Goal: Task Accomplishment & Management: Manage account settings

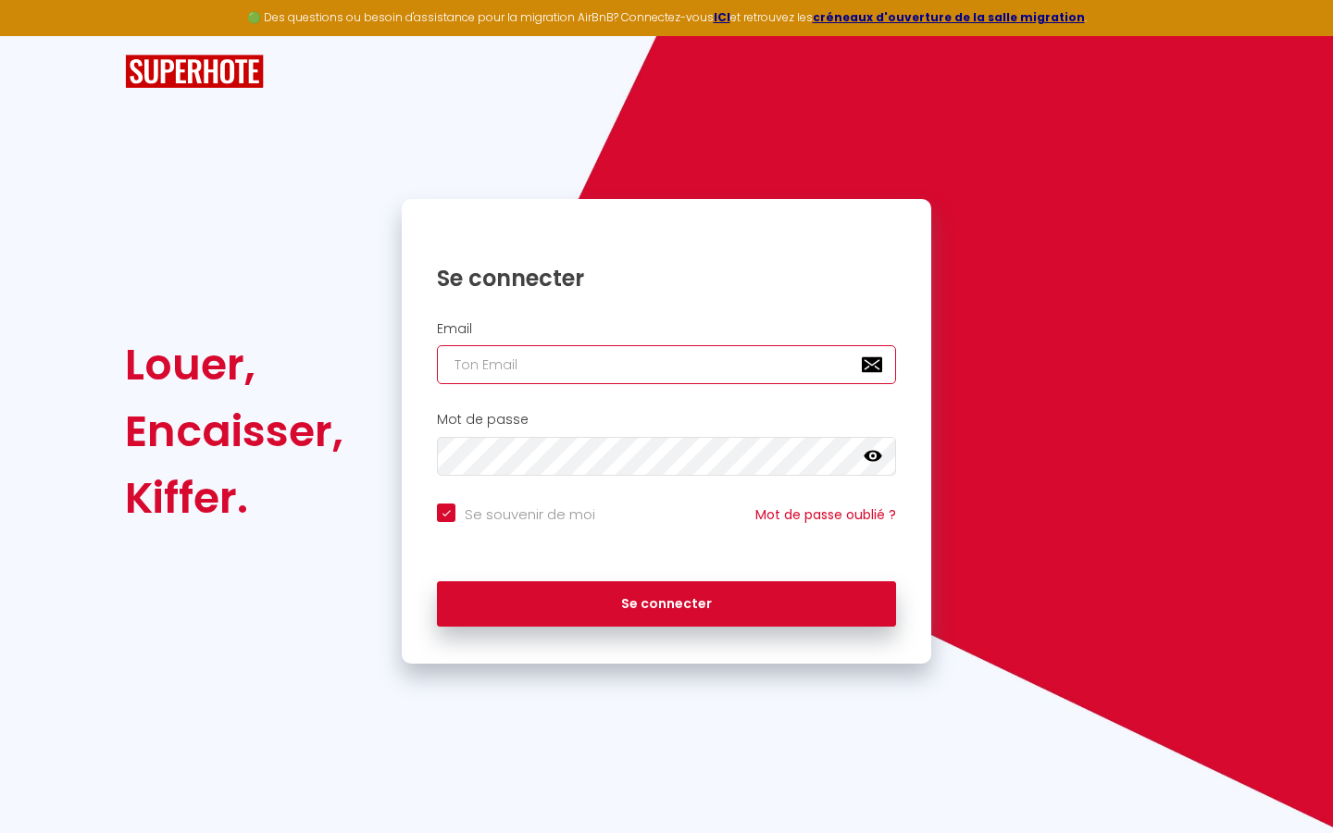
type input "s"
checkbox input "true"
type input "su"
checkbox input "true"
type input "sup"
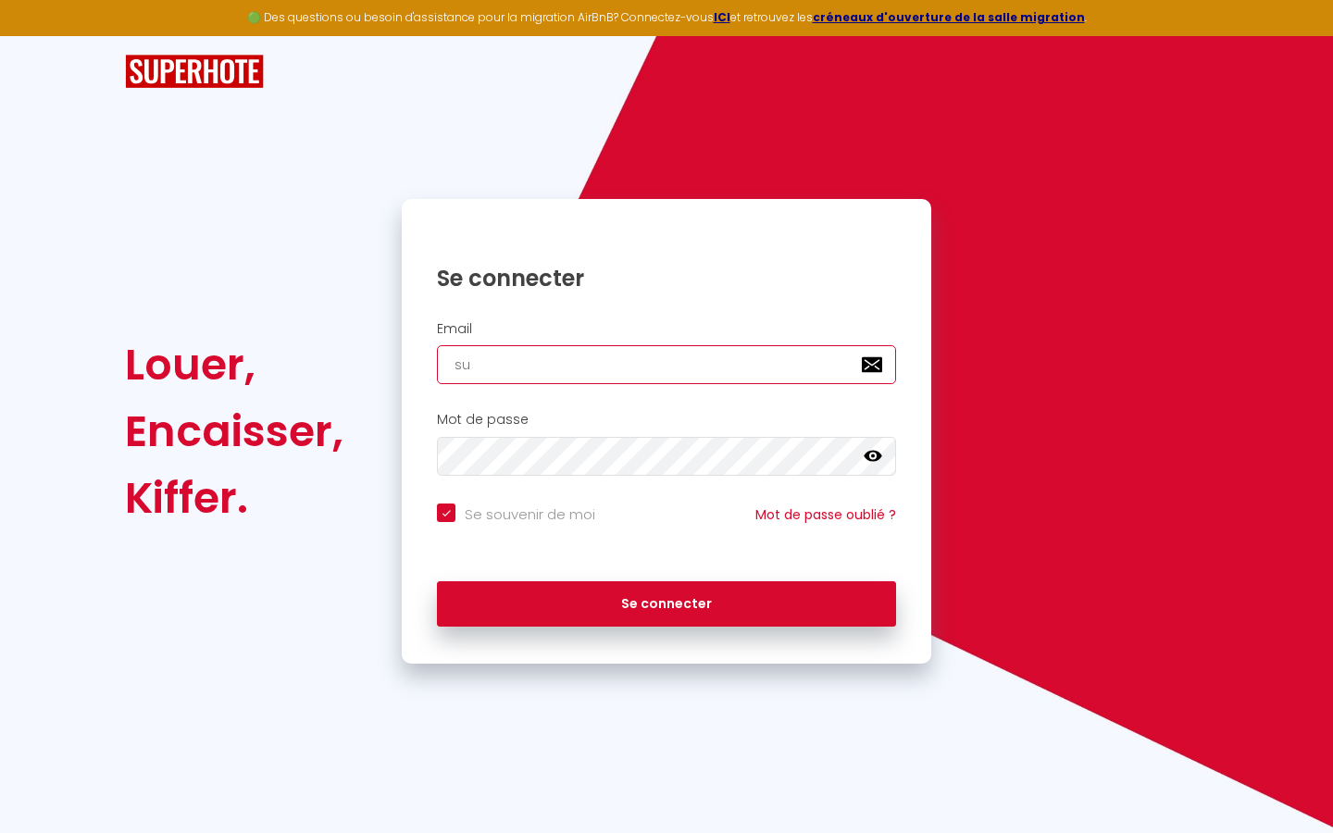
checkbox input "true"
type input "supe"
checkbox input "true"
type input "super"
checkbox input "true"
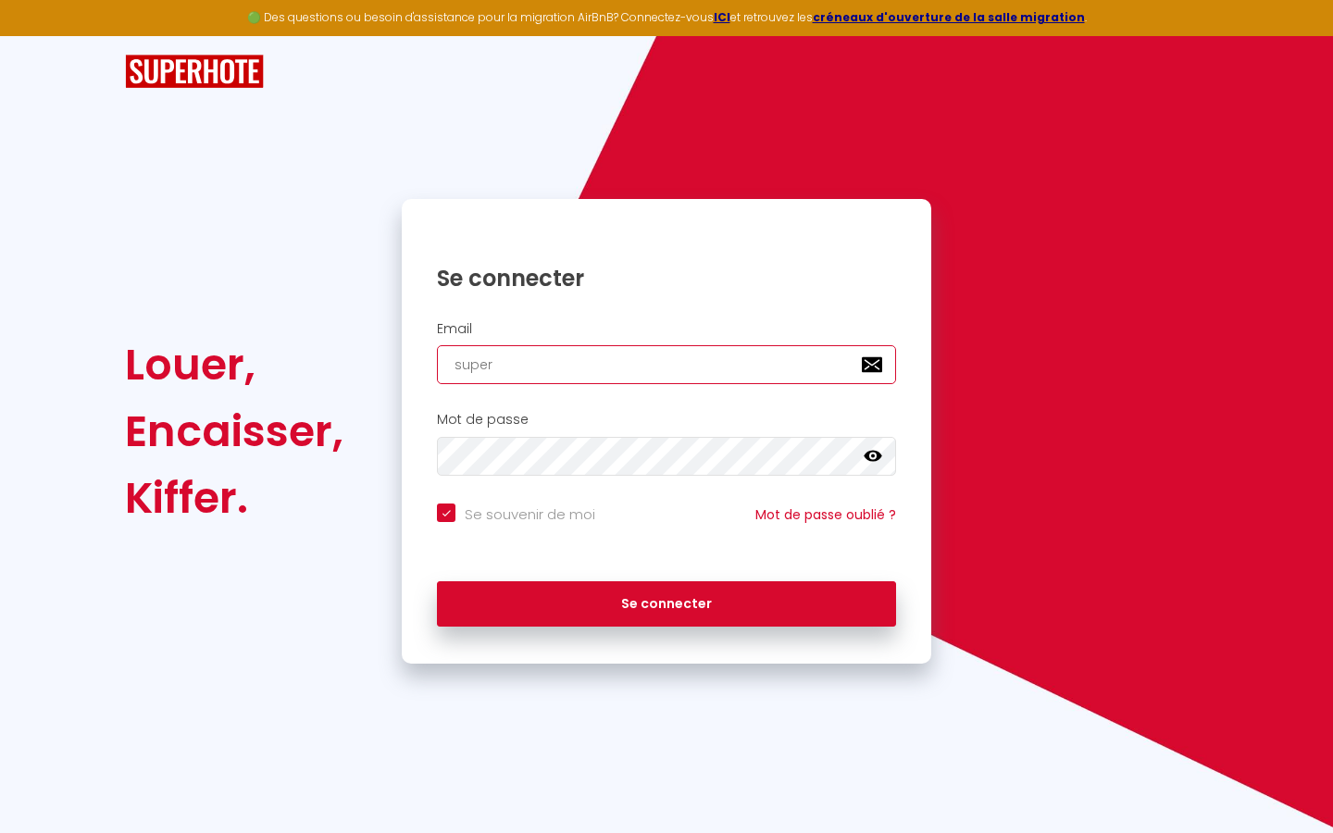
type input "superb"
checkbox input "true"
type input "superbo"
checkbox input "true"
type input "superbor"
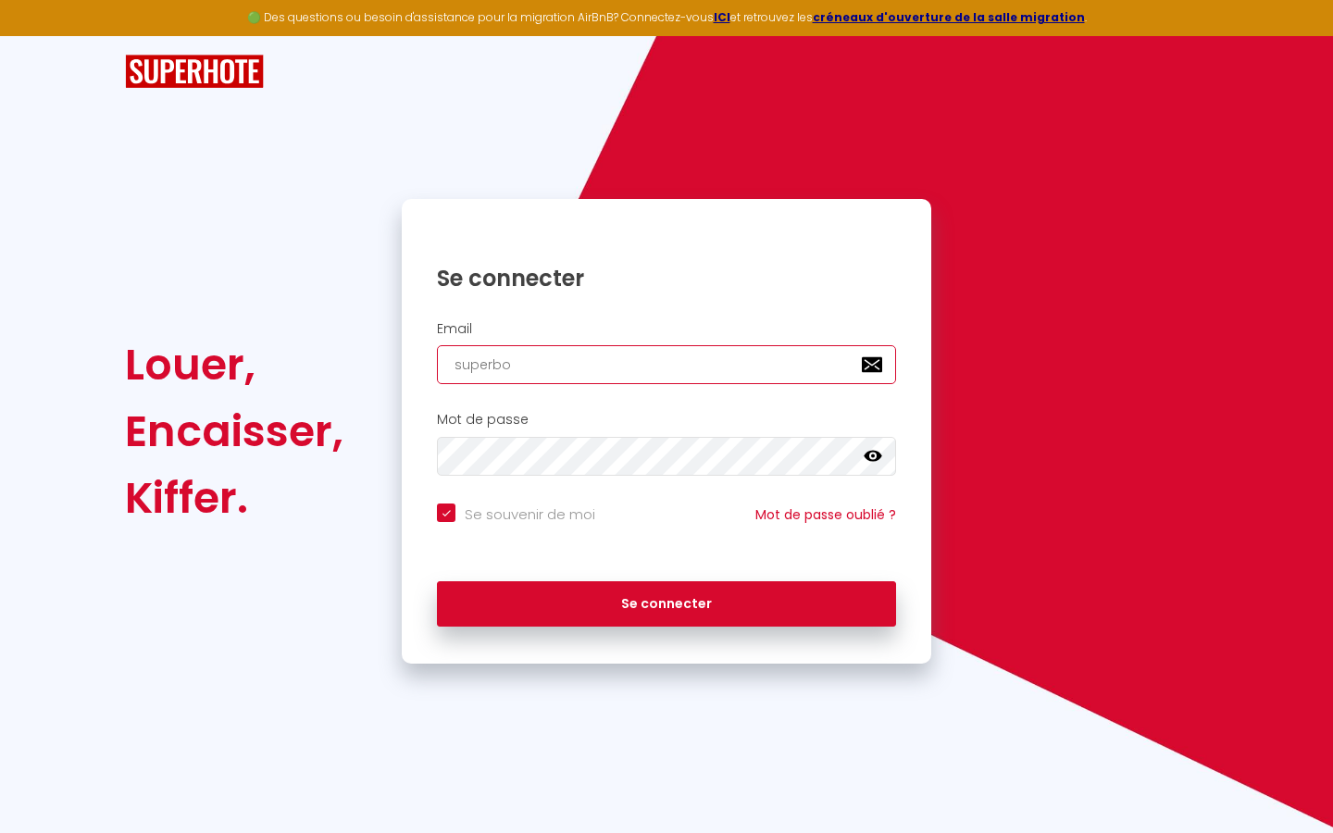
checkbox input "true"
type input "superbord"
checkbox input "true"
type input "superborde"
checkbox input "true"
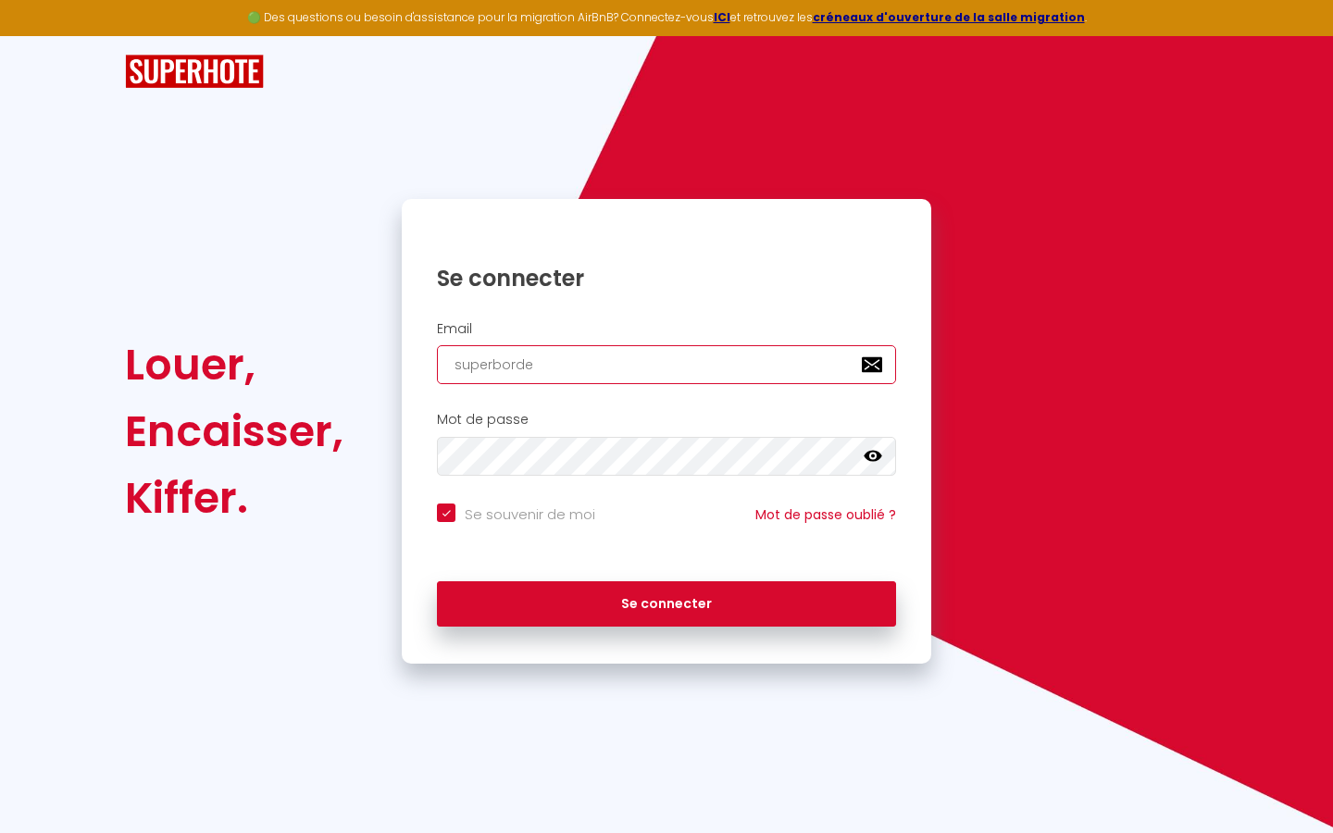
type input "superbordea"
checkbox input "true"
type input "superbordeau"
checkbox input "true"
type input "superbordeaux"
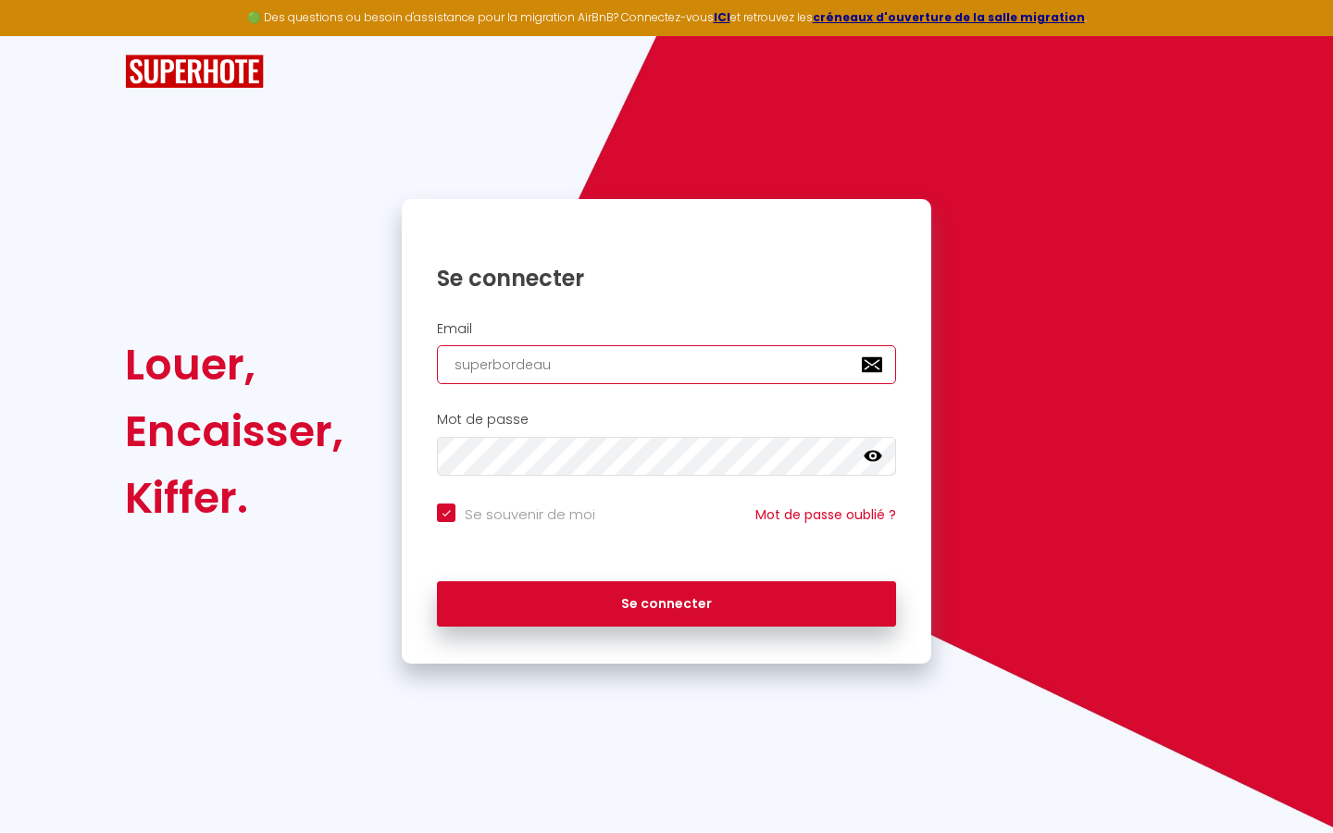
checkbox input "true"
type input "superbordeaux@"
checkbox input "true"
type input "superbordeaux@g"
checkbox input "true"
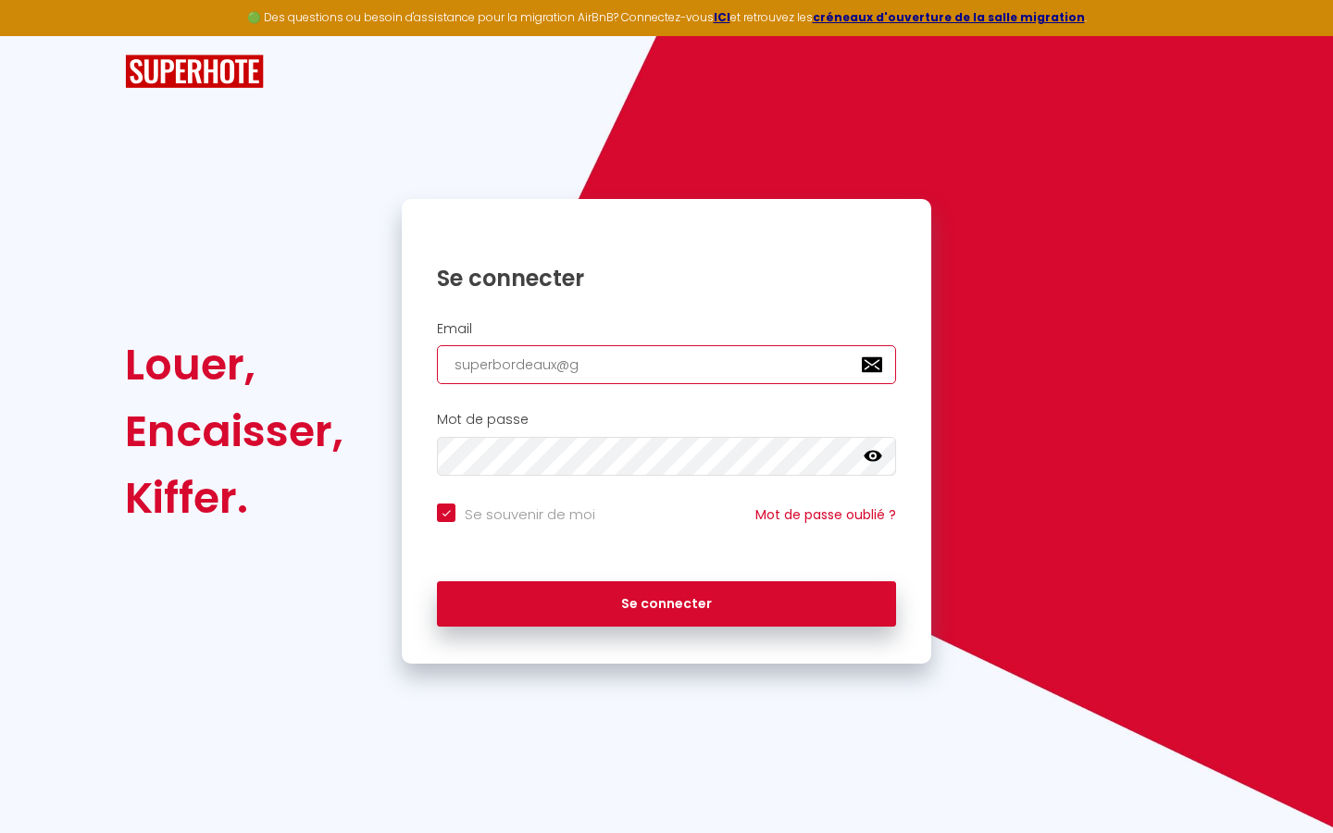
type input "superbordeaux@gm"
checkbox input "true"
type input "superbordeaux@gma"
checkbox input "true"
type input "superbordeaux@gmai"
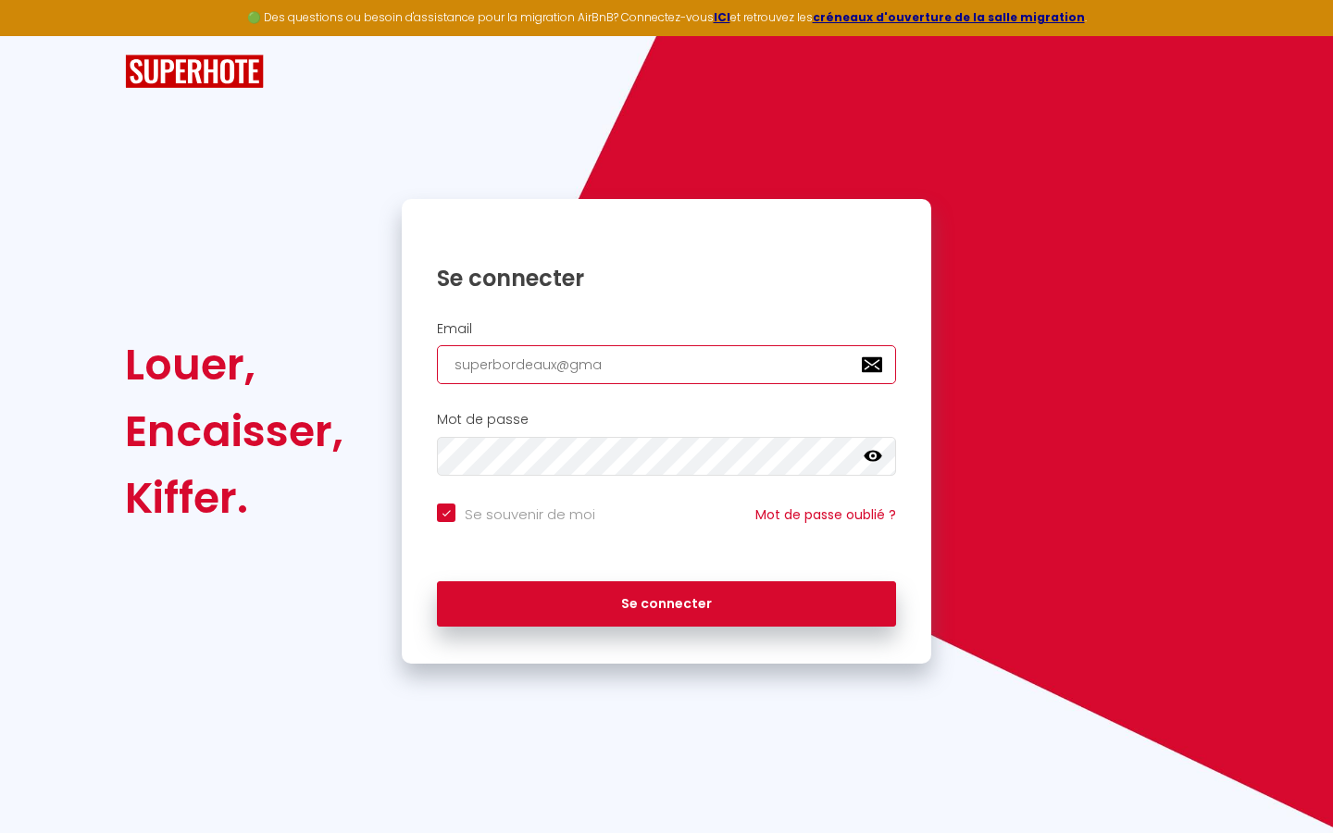
checkbox input "true"
type input "[EMAIL_ADDRESS]"
checkbox input "true"
type input "[EMAIL_ADDRESS]."
checkbox input "true"
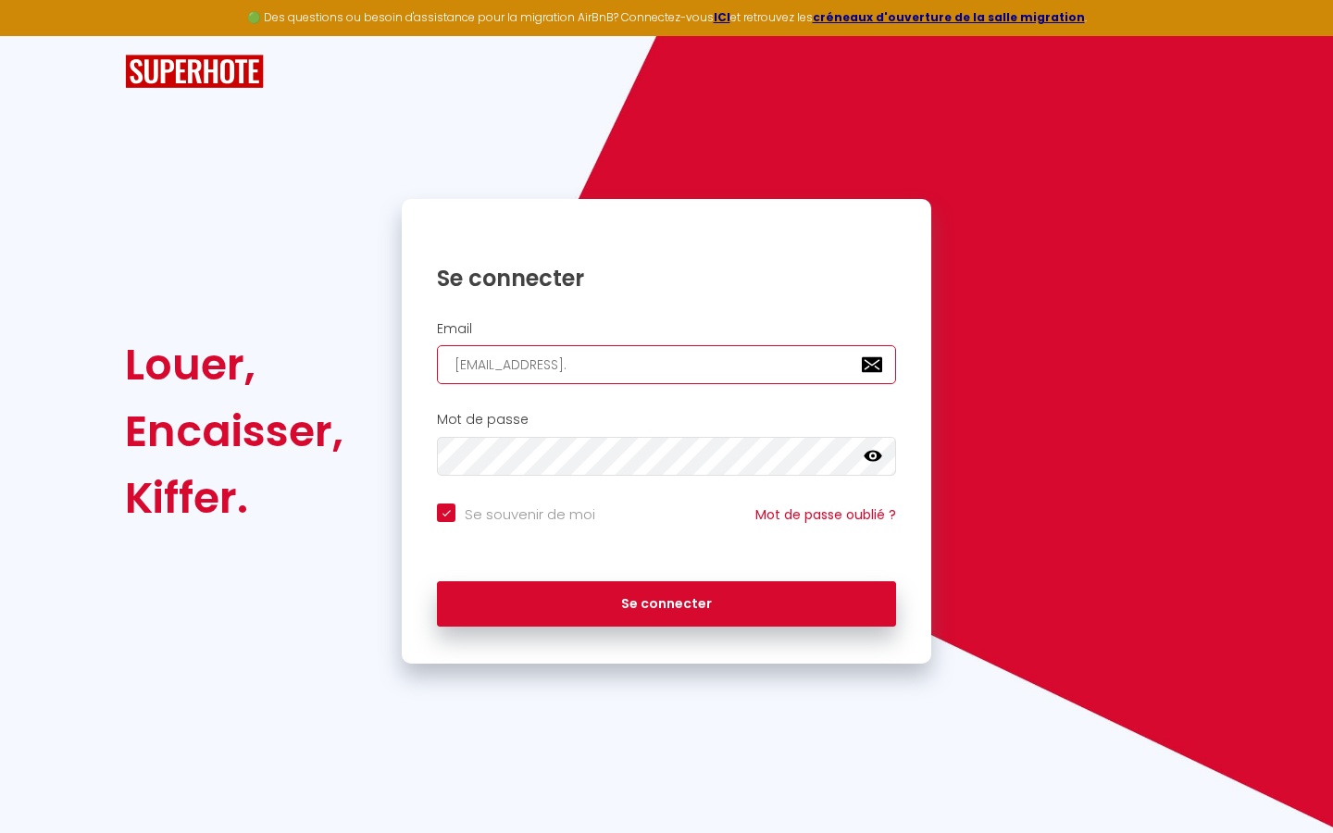
type input "superbordeaux@gmail.c"
checkbox input "true"
type input "[EMAIL_ADDRESS][DOMAIN_NAME]"
checkbox input "true"
type input "[EMAIL_ADDRESS][DOMAIN_NAME]"
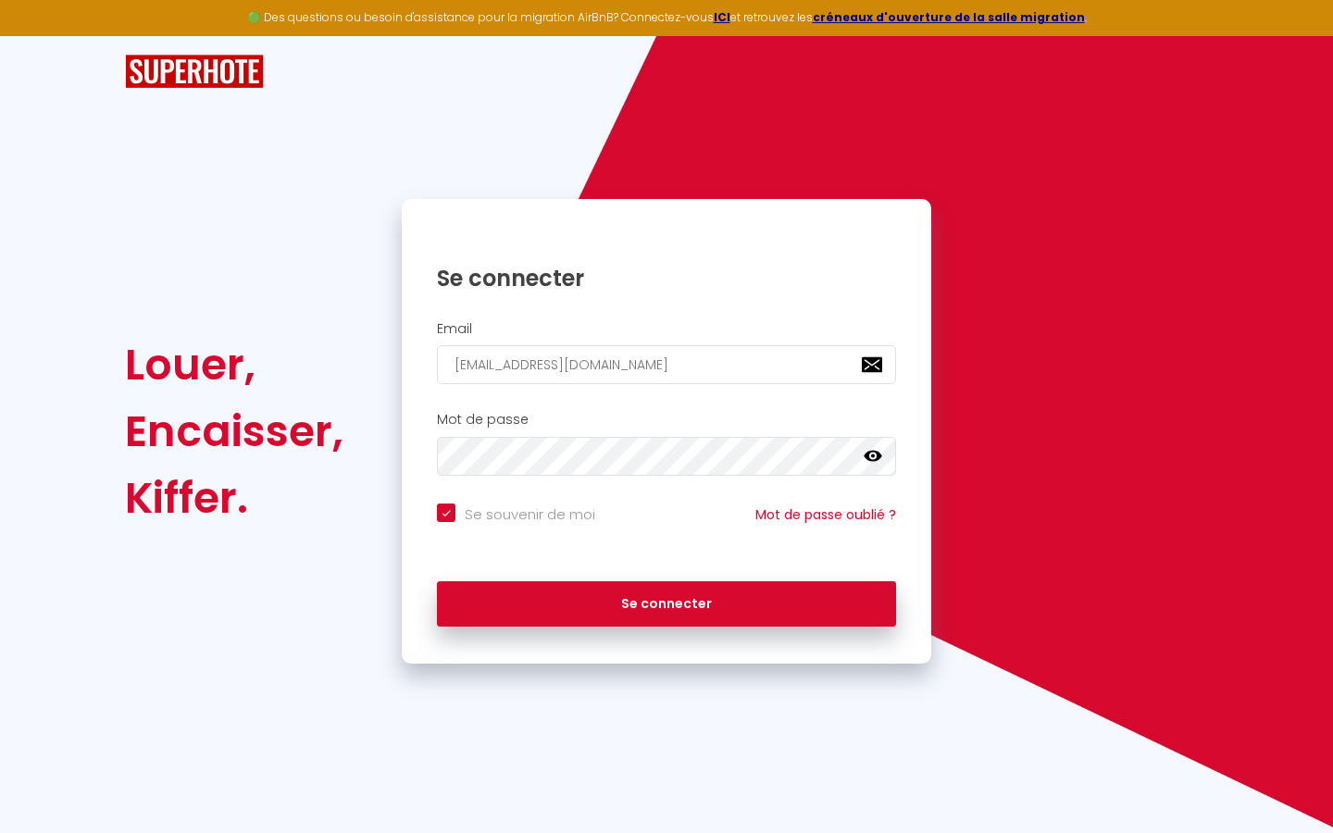
checkbox input "true"
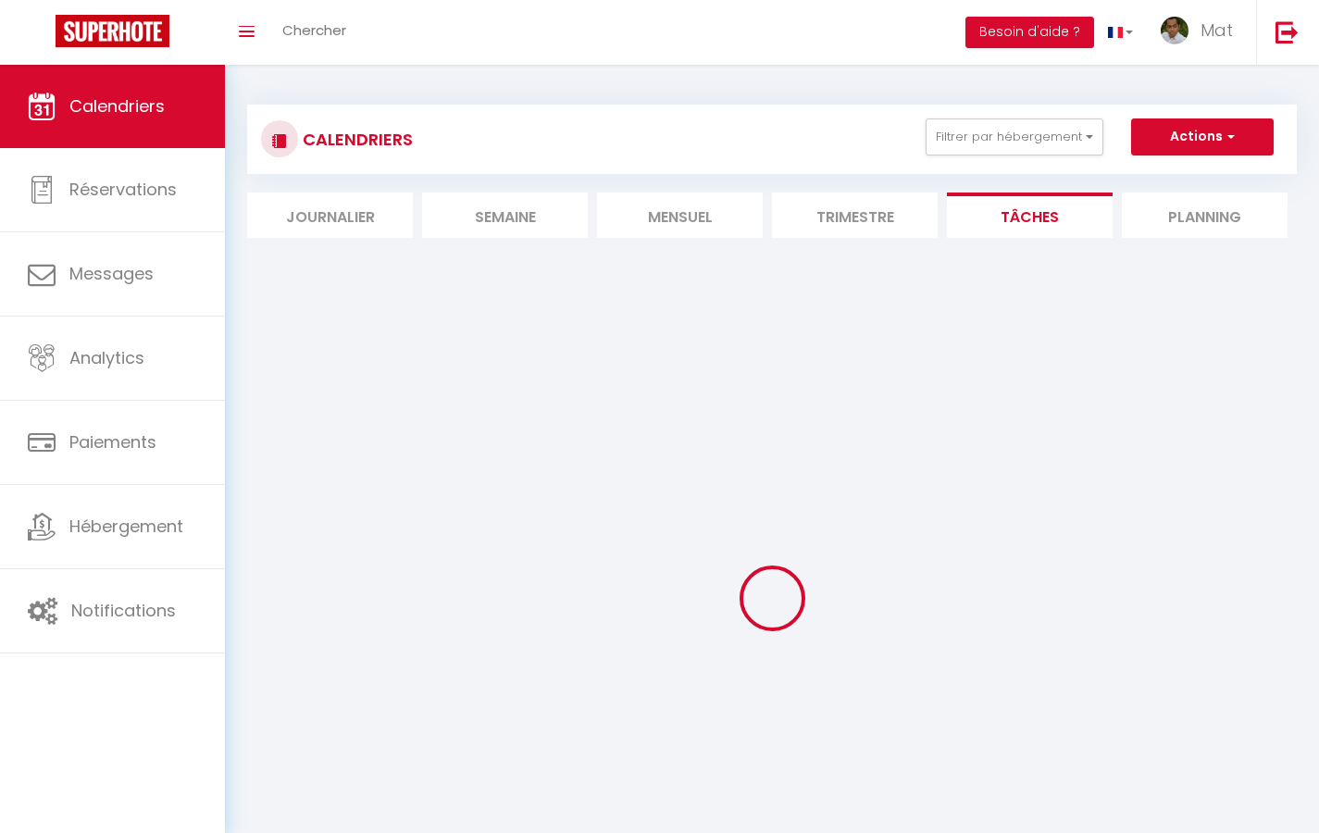
select select
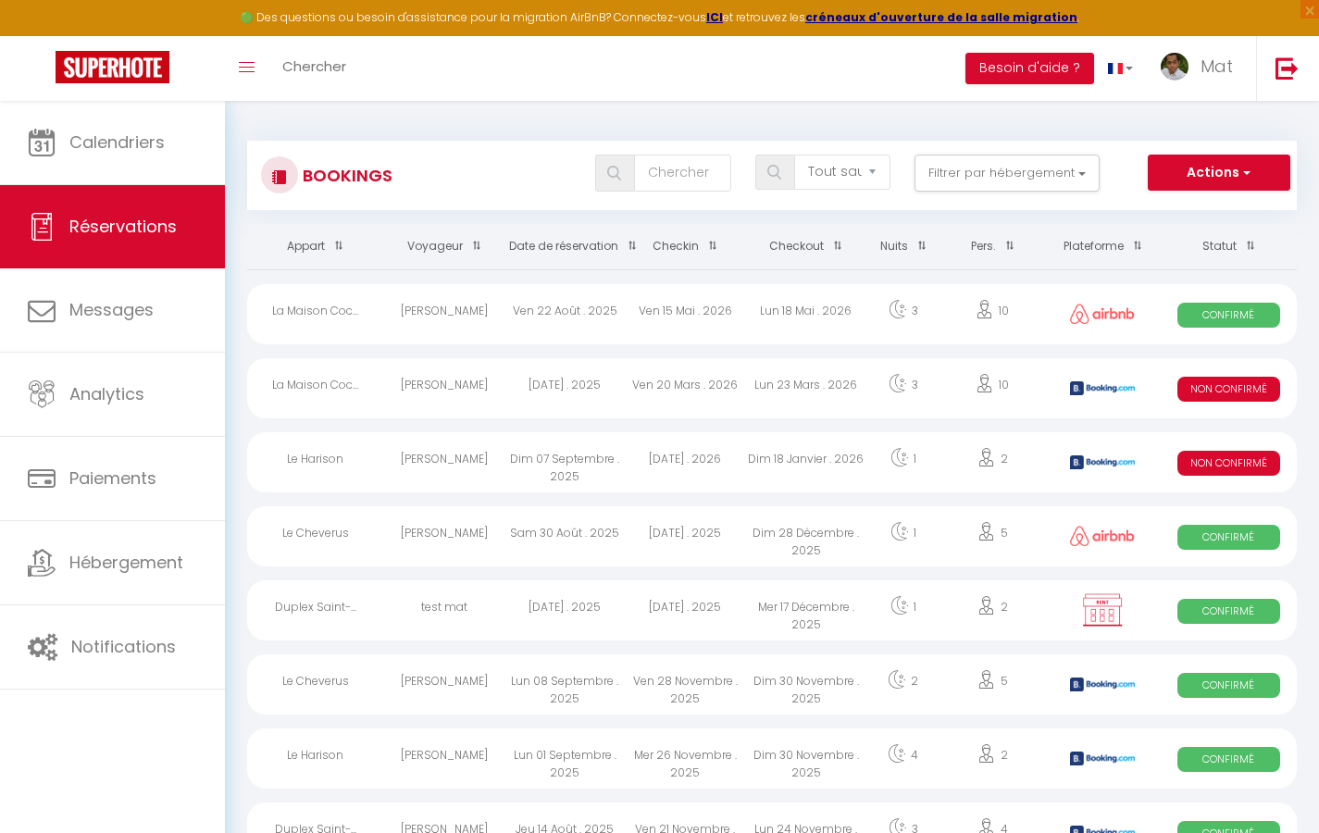
select select "message"
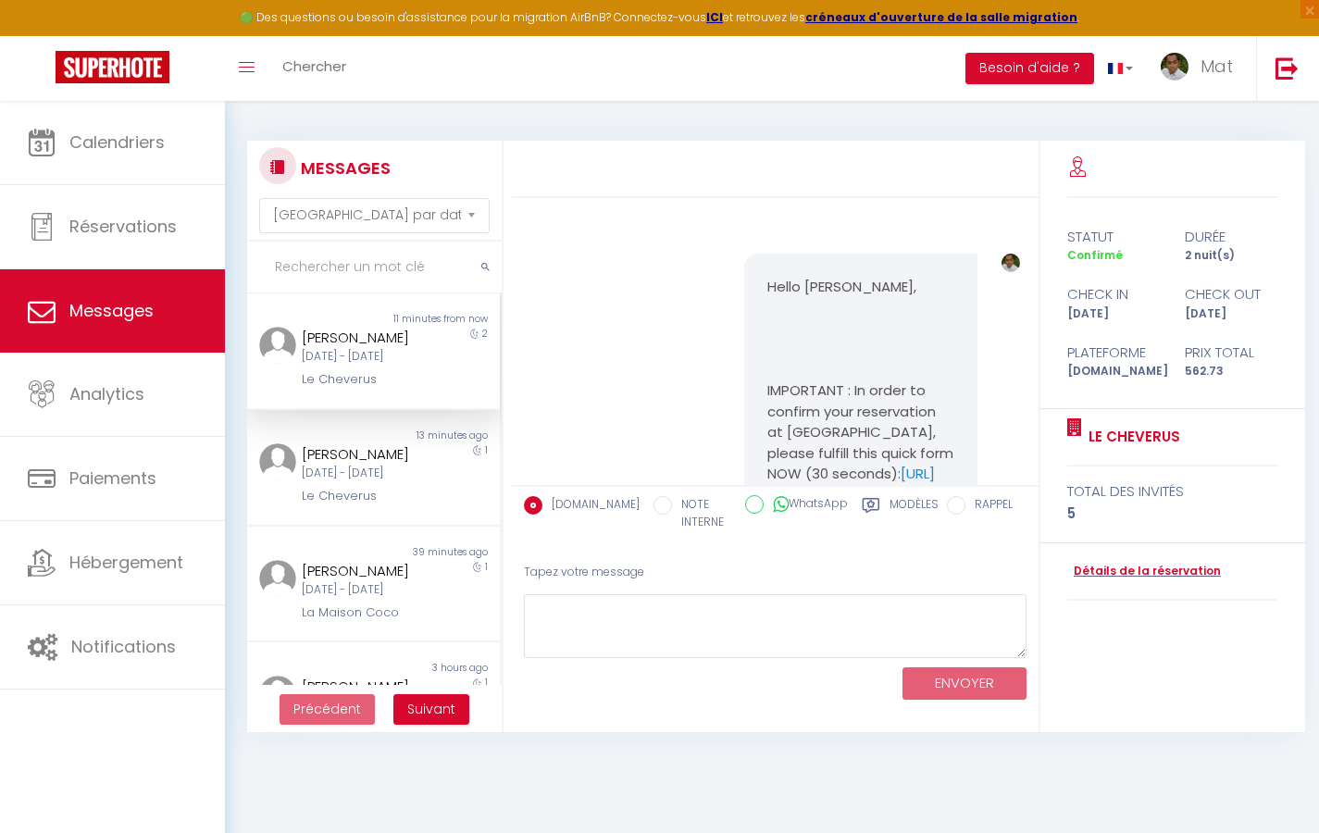
scroll to position [4882, 0]
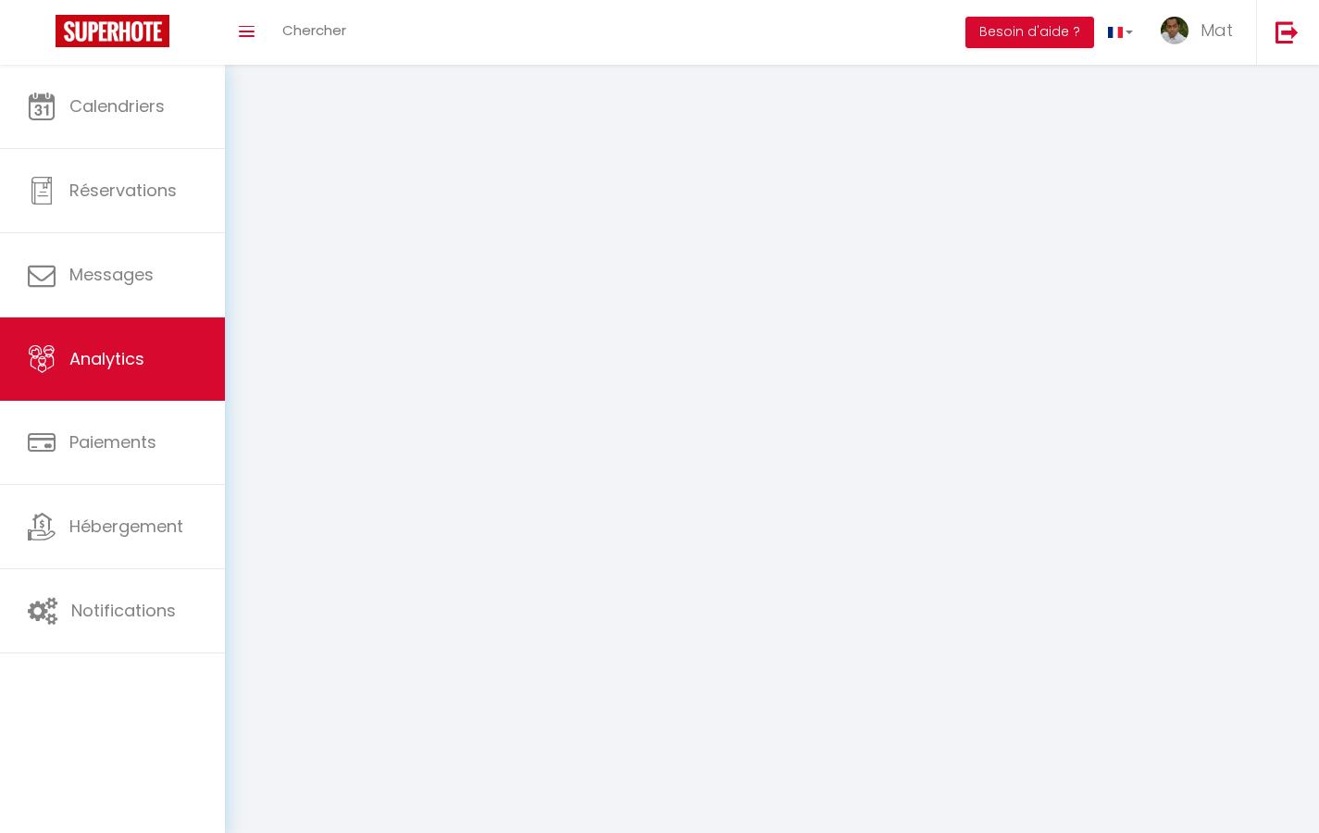
select select "2025"
select select "9"
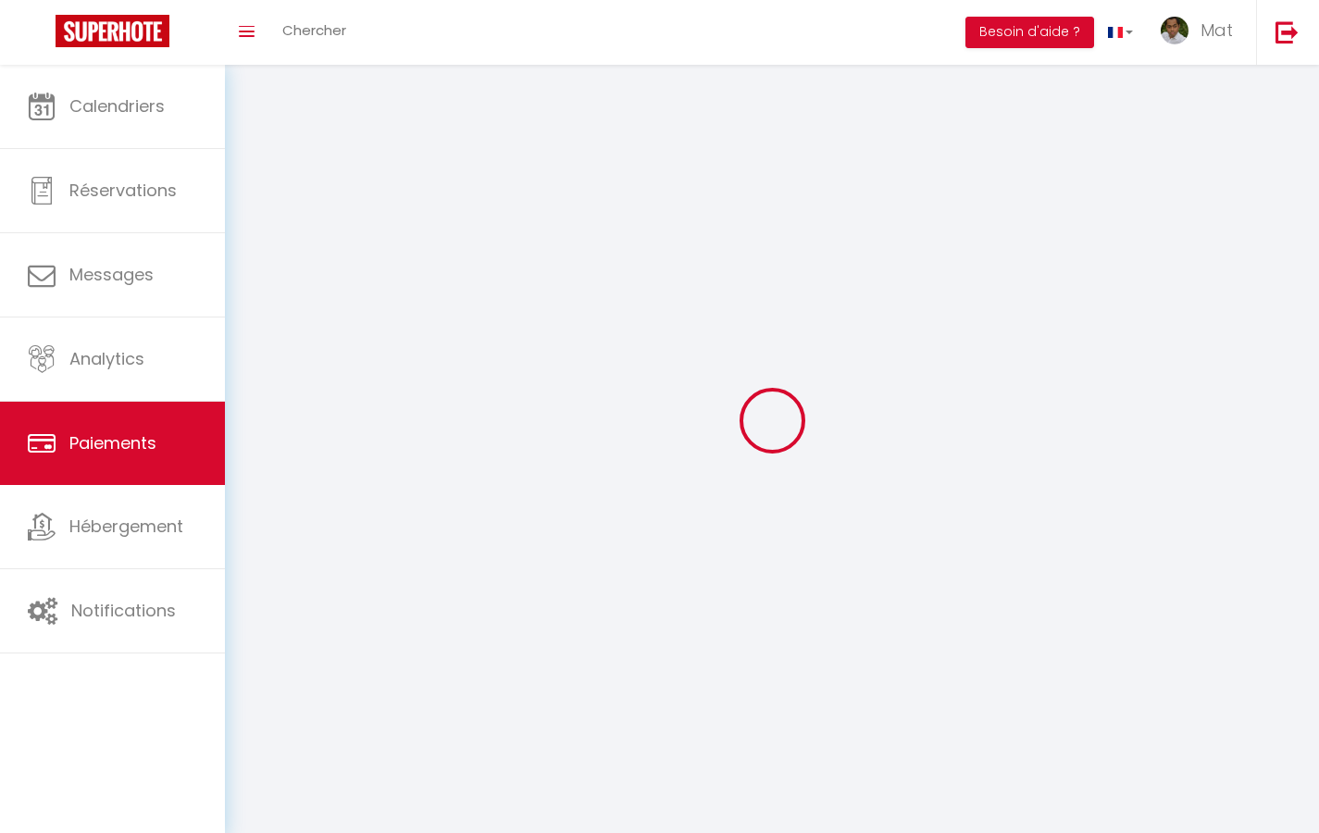
select select "2"
select select "0"
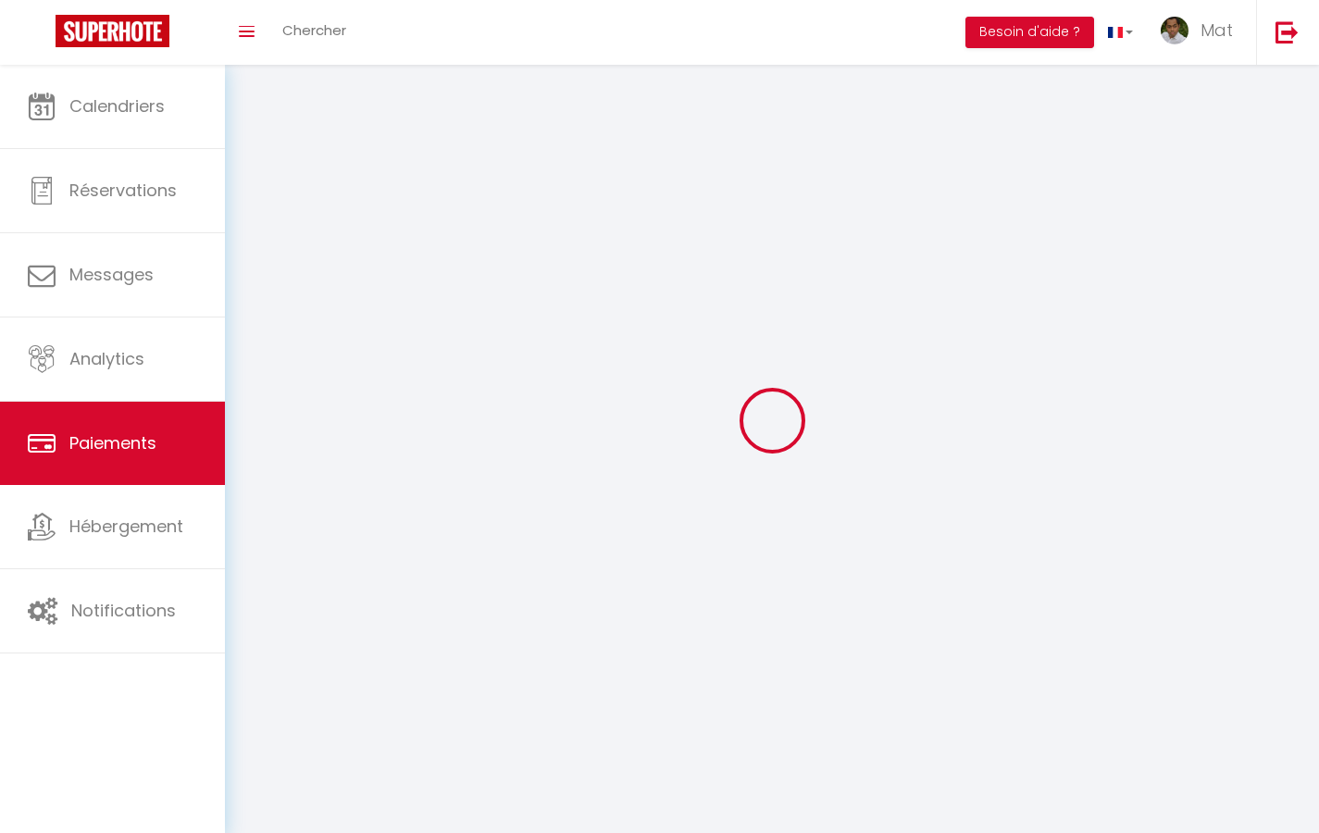
select select "0"
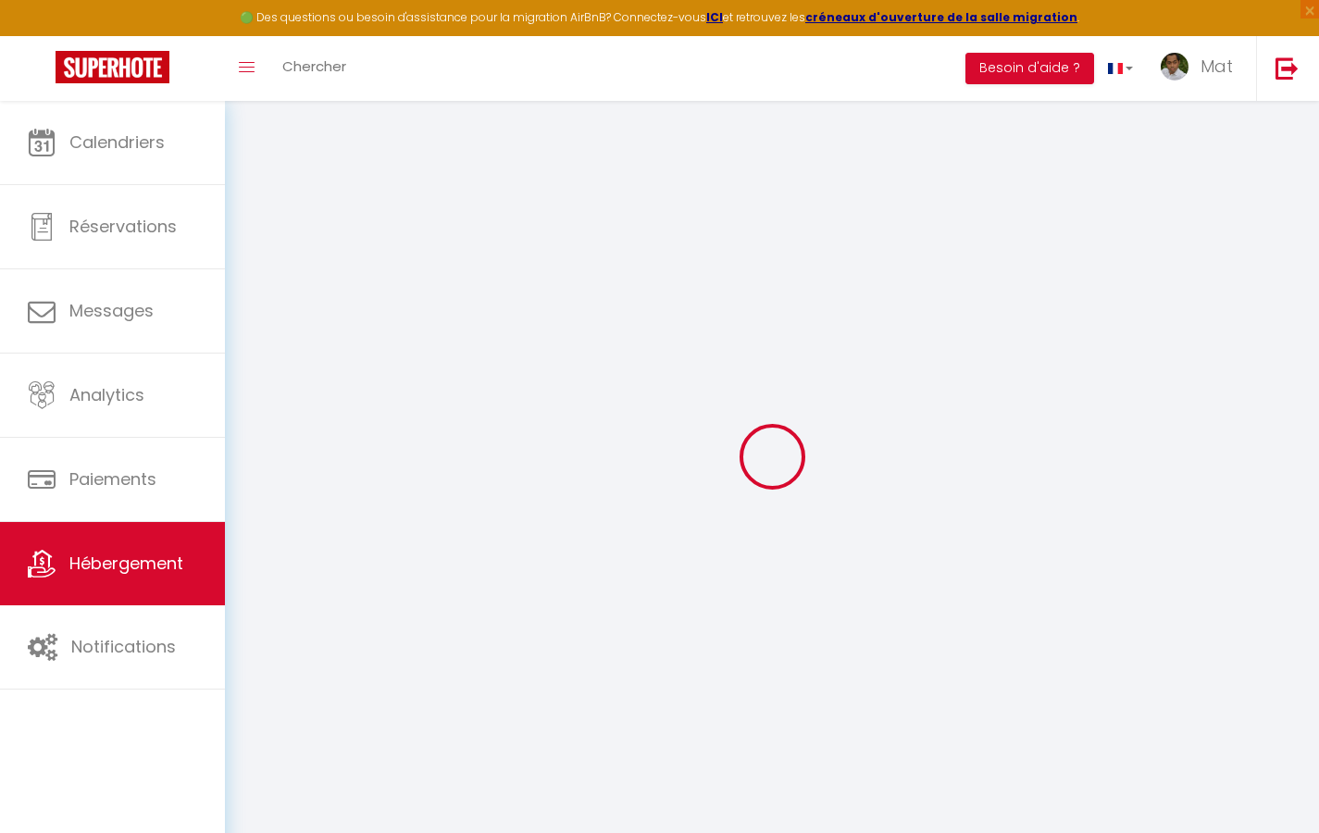
select select
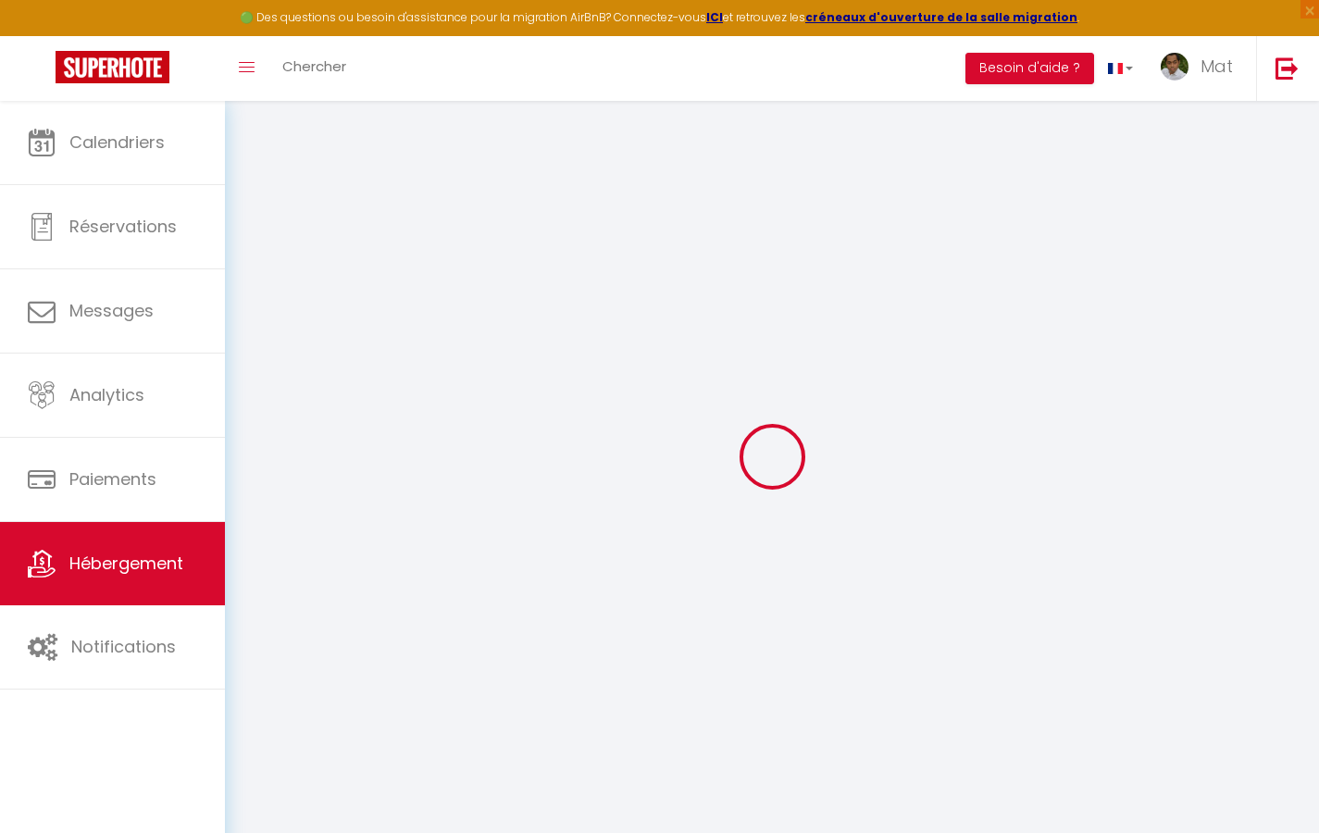
select select
checkbox input "false"
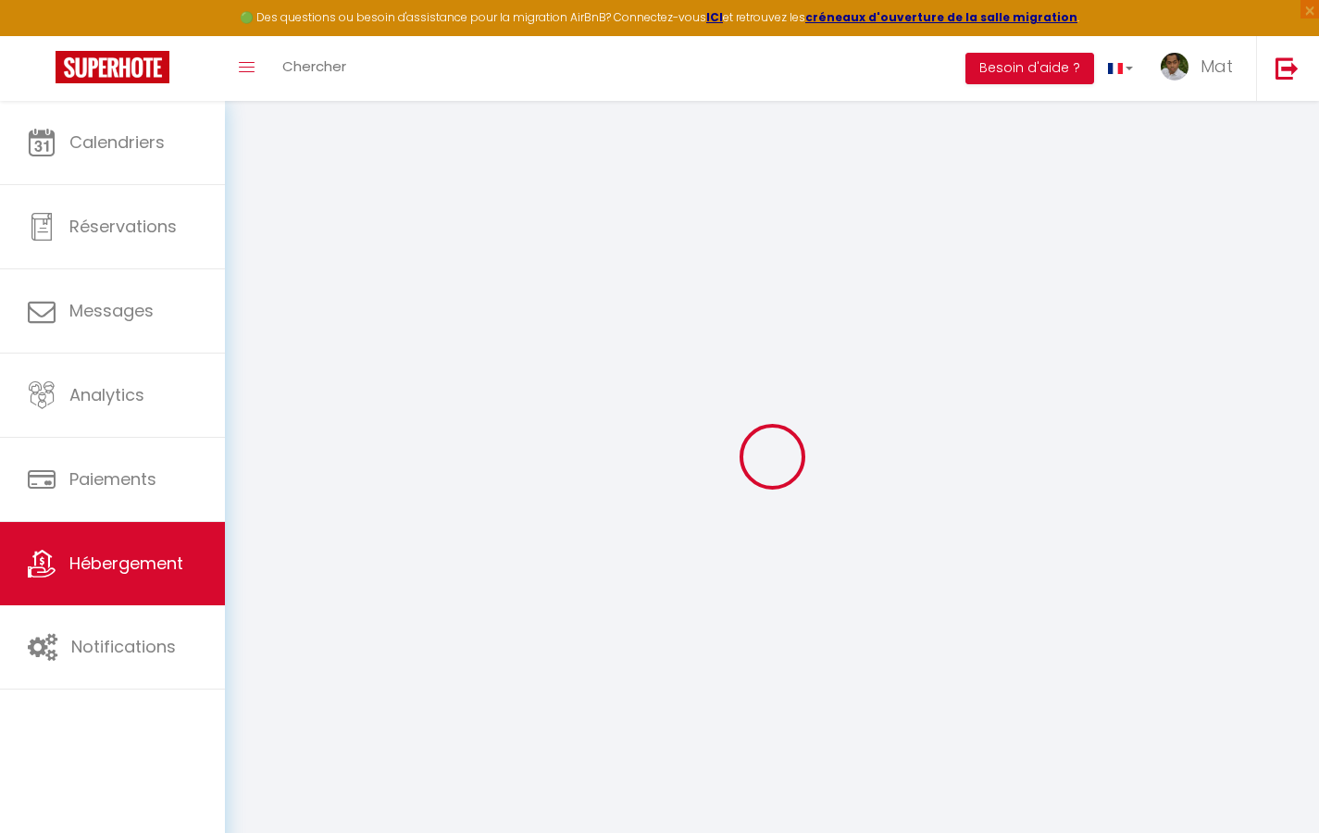
select select
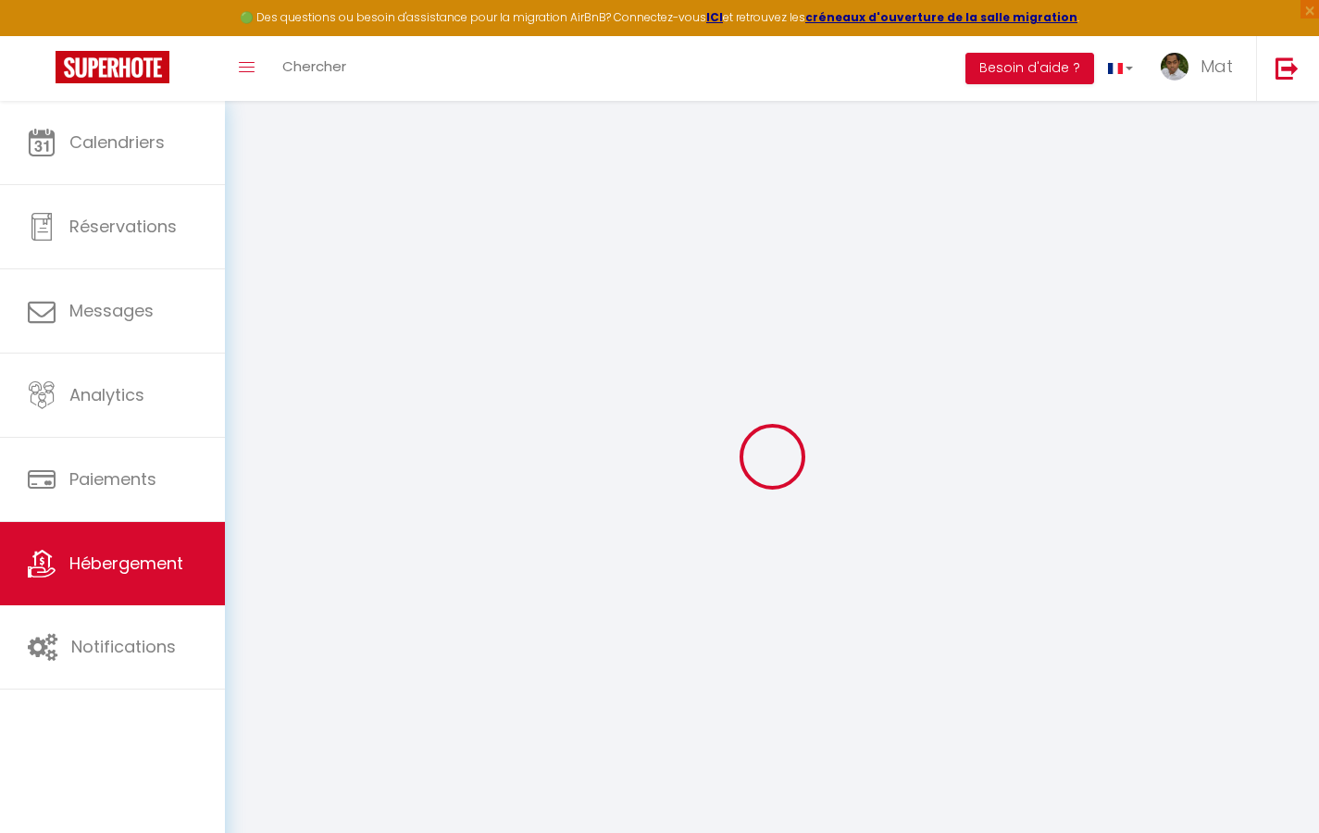
select select
checkbox input "false"
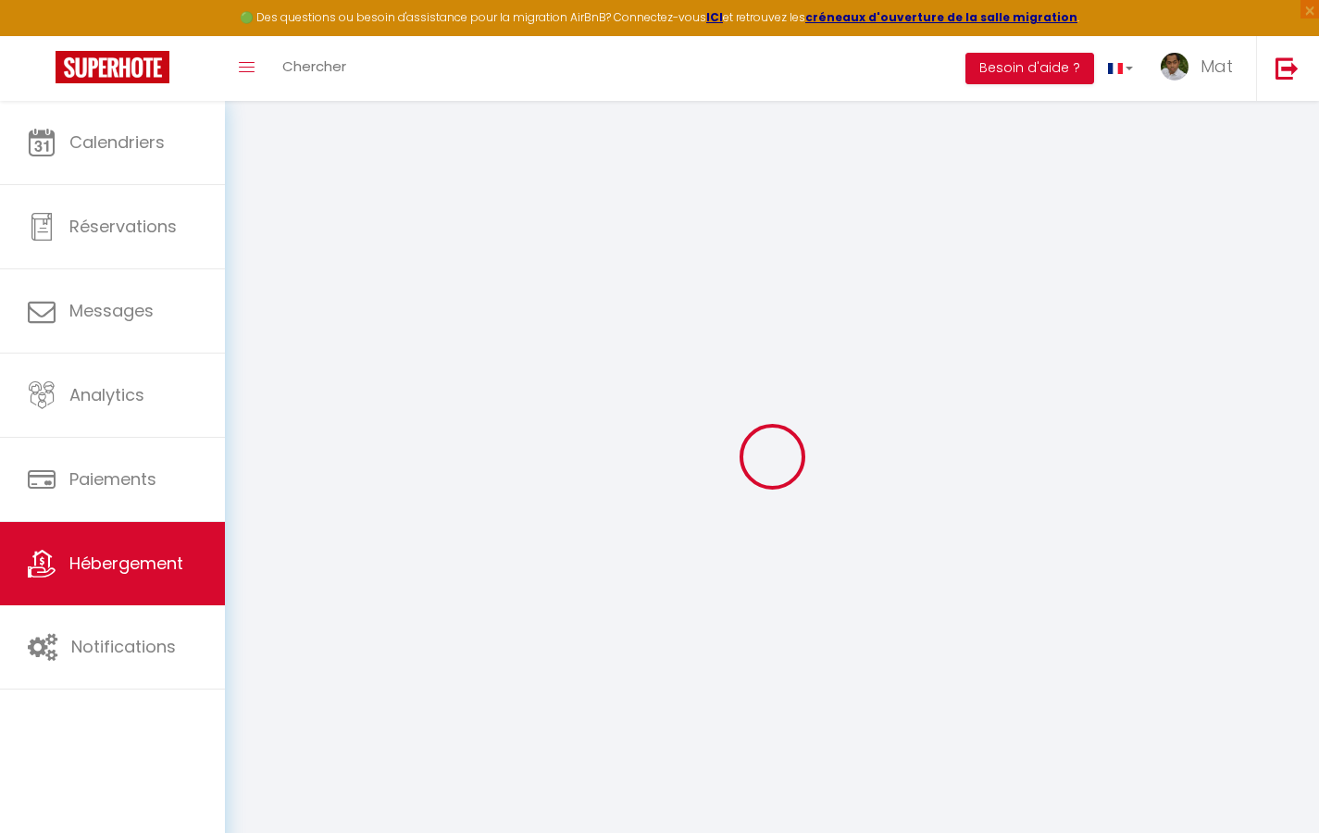
checkbox input "false"
select select
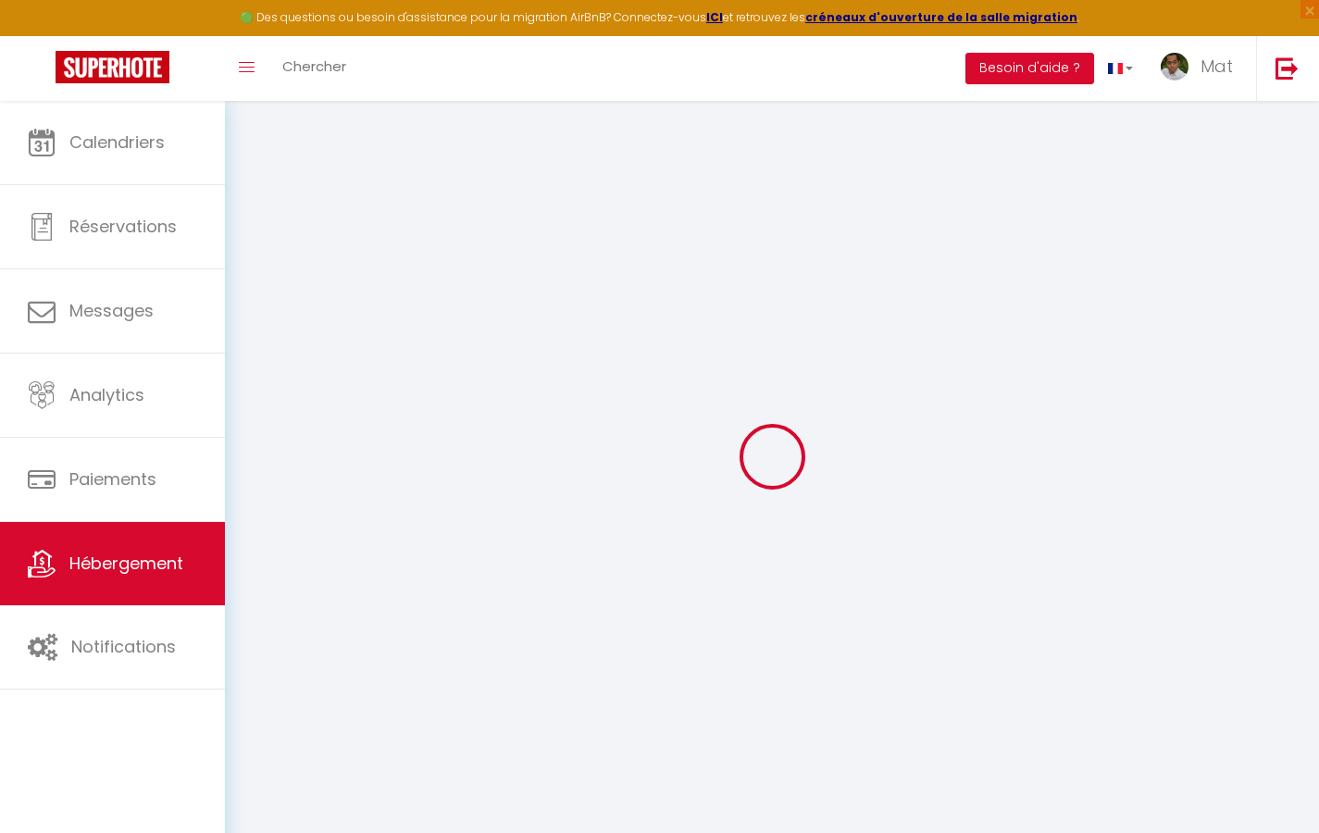
select select
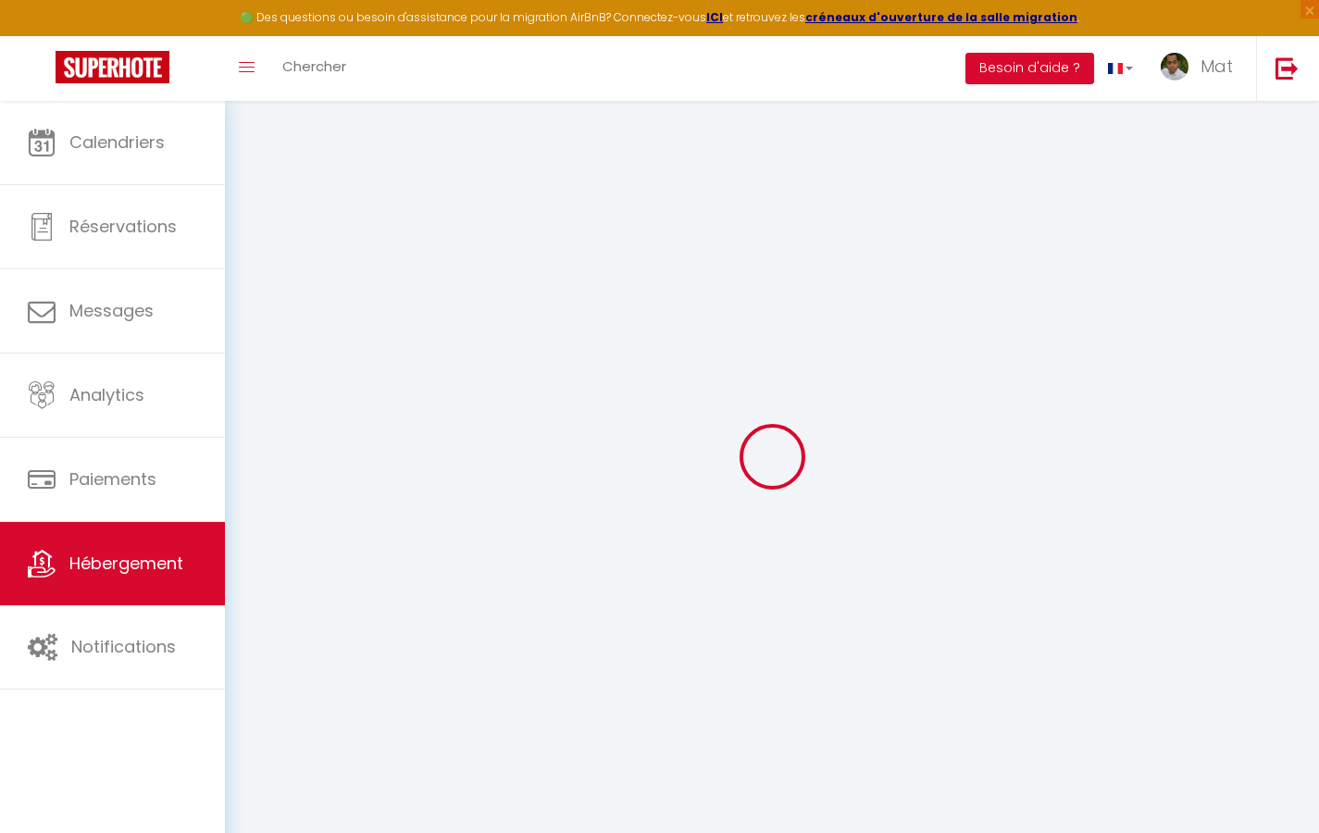
checkbox input "false"
select select
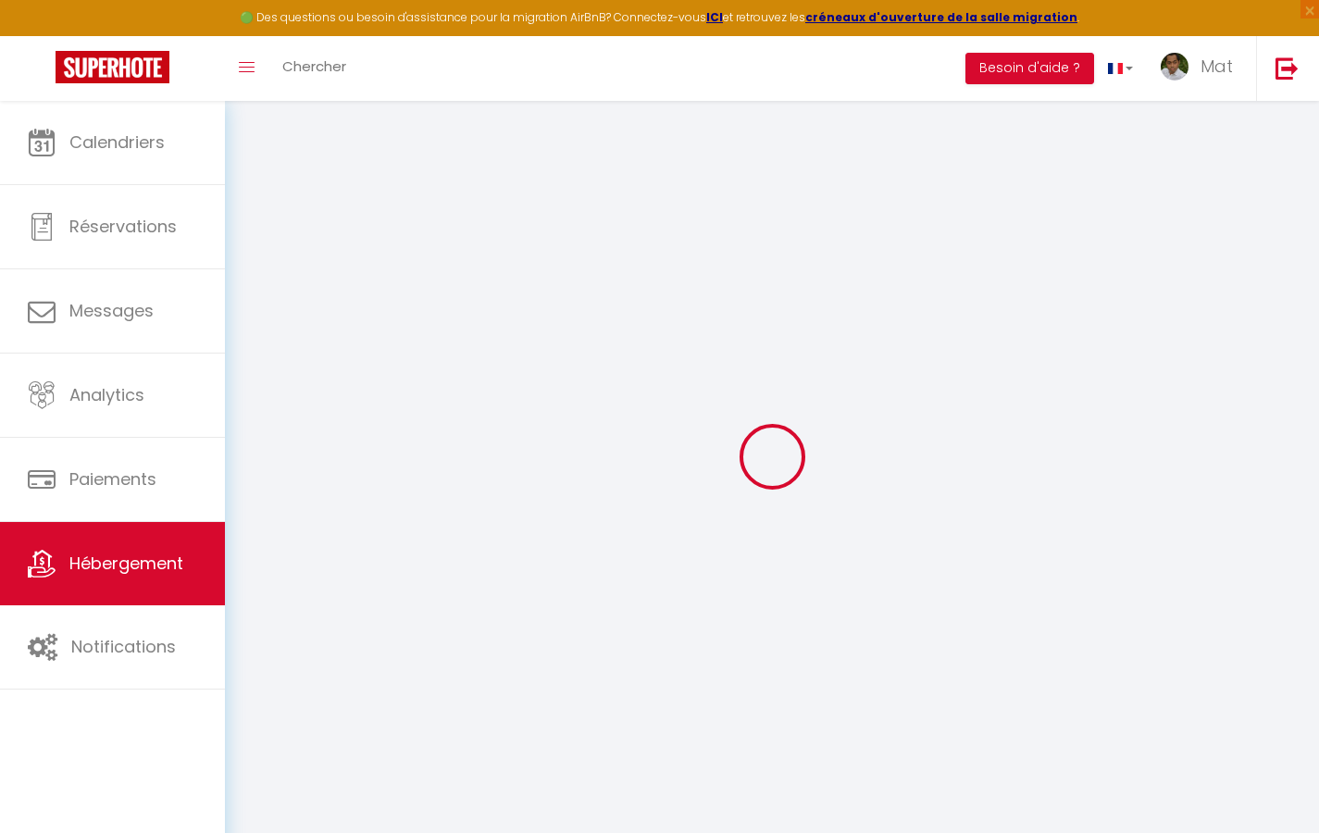
select select
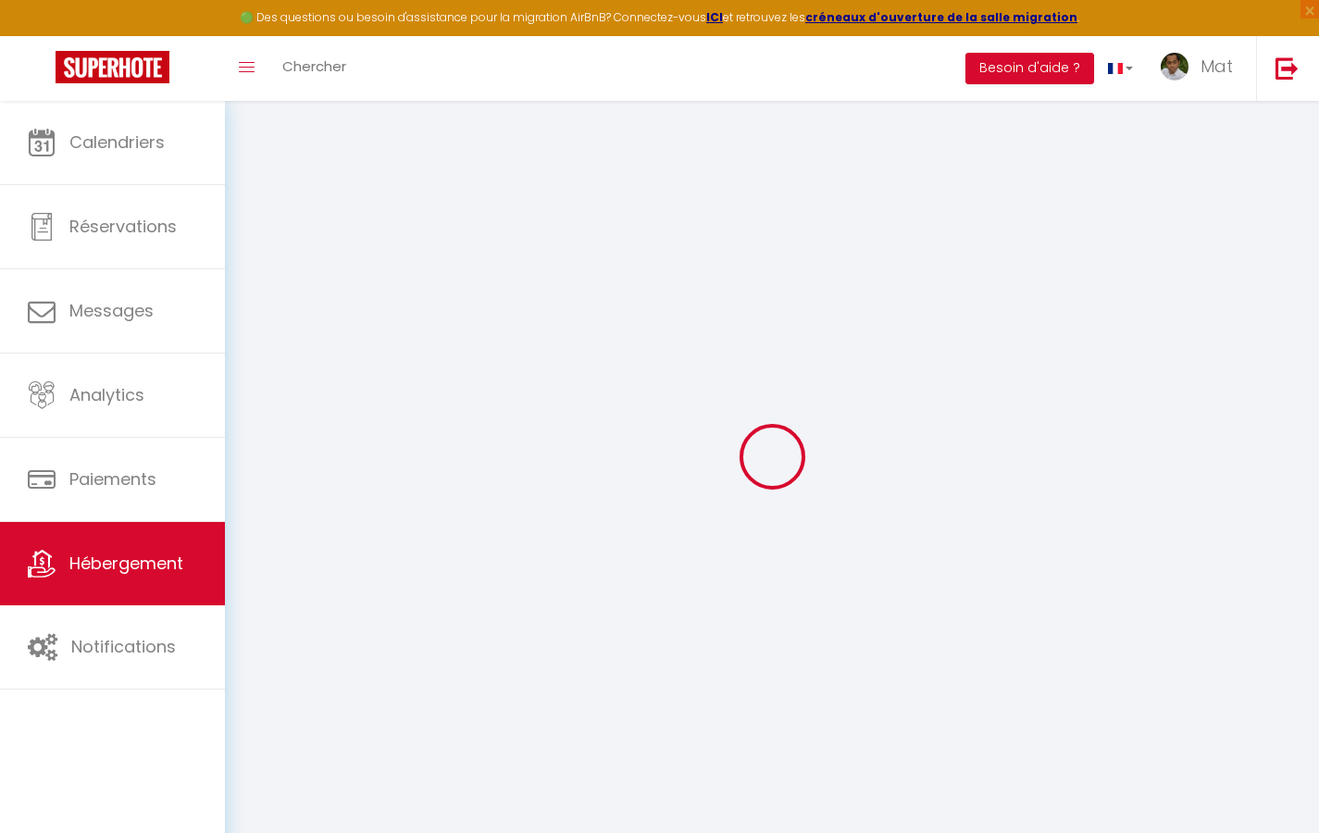
select select
checkbox input "false"
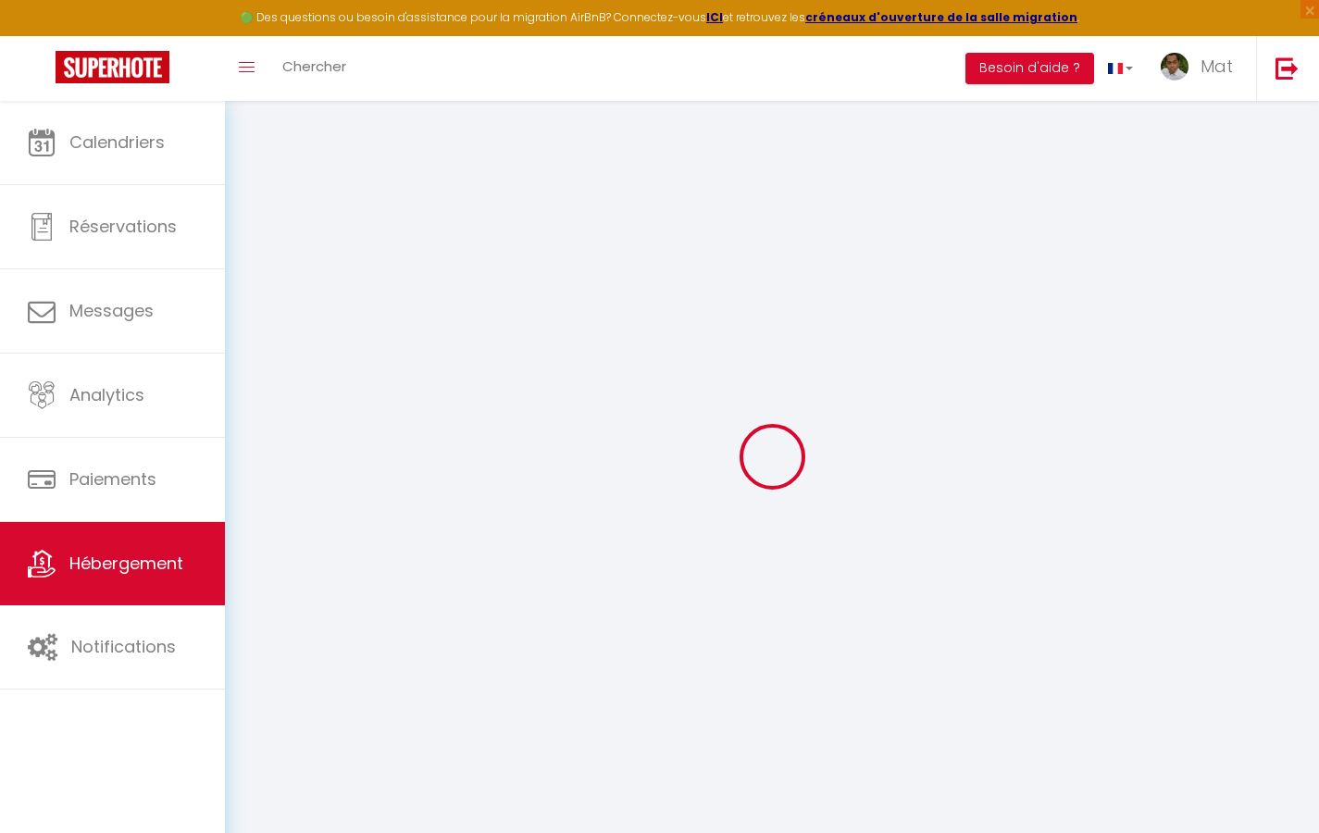
checkbox input "false"
select select
